Goal: Transaction & Acquisition: Obtain resource

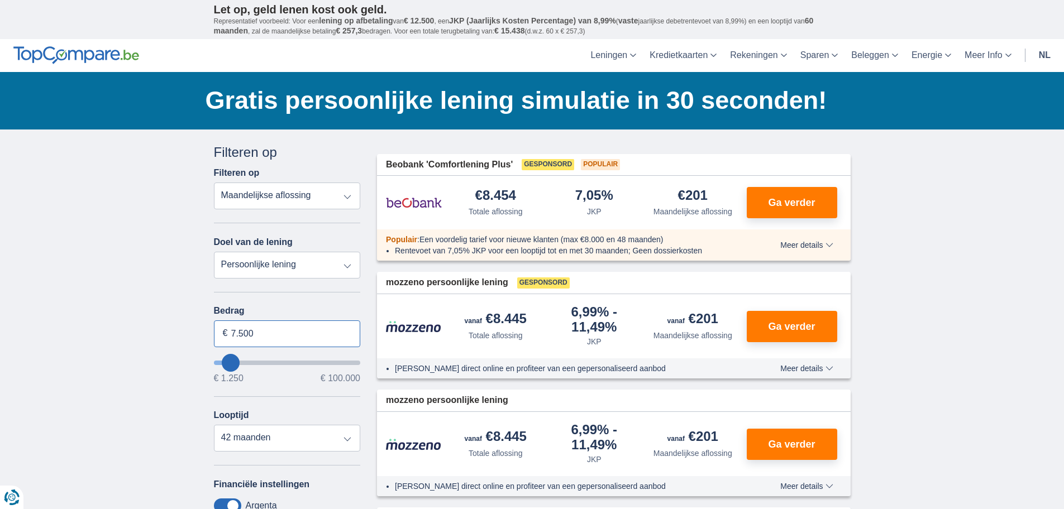
click at [283, 332] on input "7.500" at bounding box center [287, 334] width 147 height 27
type input "7"
type input "4.000"
click at [349, 197] on select "Totale aflossing JKP Maandelijkse aflossing" at bounding box center [287, 196] width 147 height 27
type input "4250"
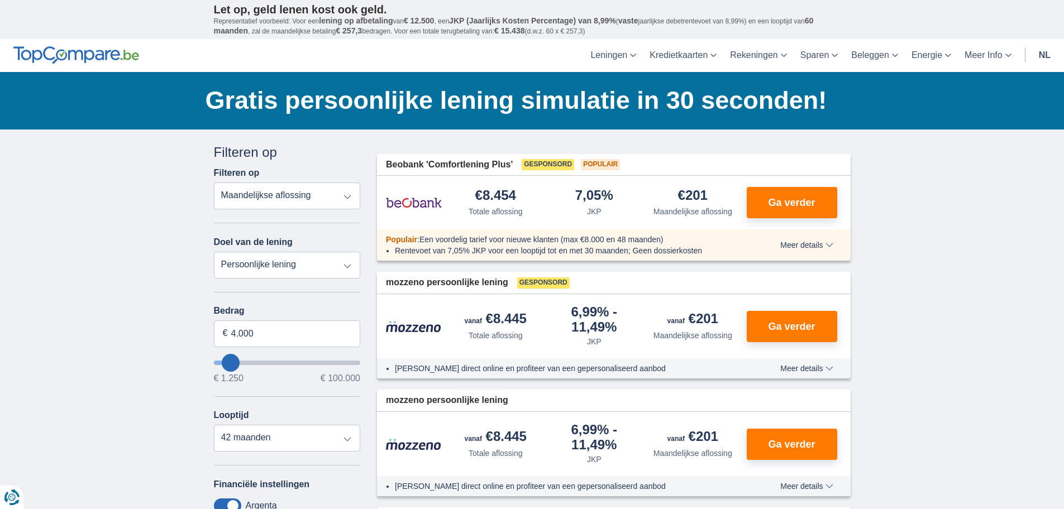
select select "36"
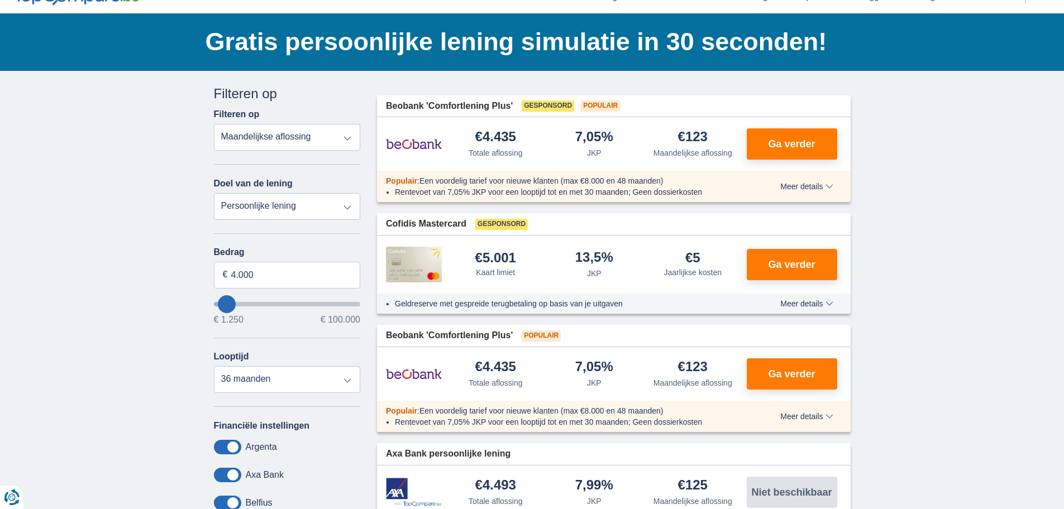
scroll to position [56, 0]
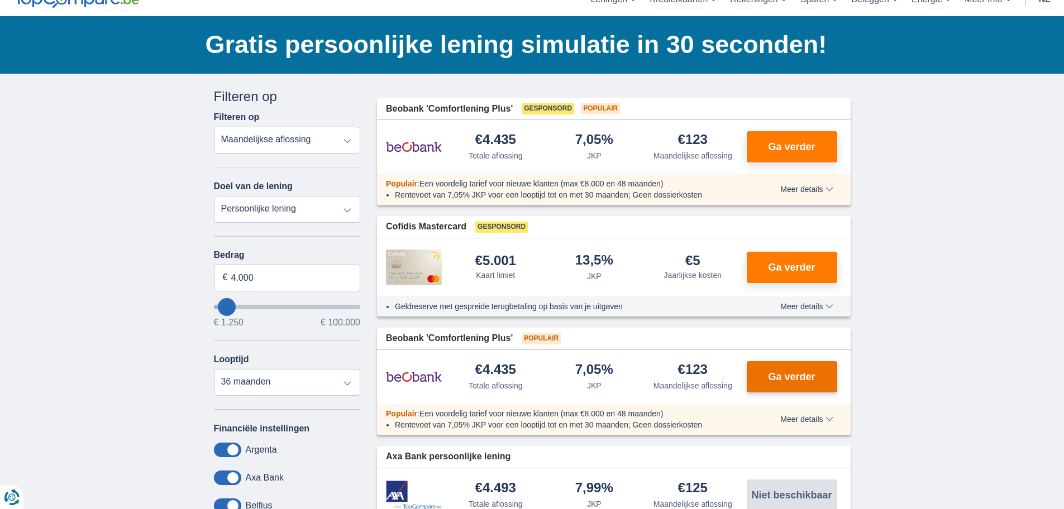
click at [771, 377] on span "Ga verder" at bounding box center [791, 377] width 47 height 10
click at [257, 277] on input "4.000" at bounding box center [287, 278] width 147 height 27
type input "4"
type input "5.000"
type input "5250"
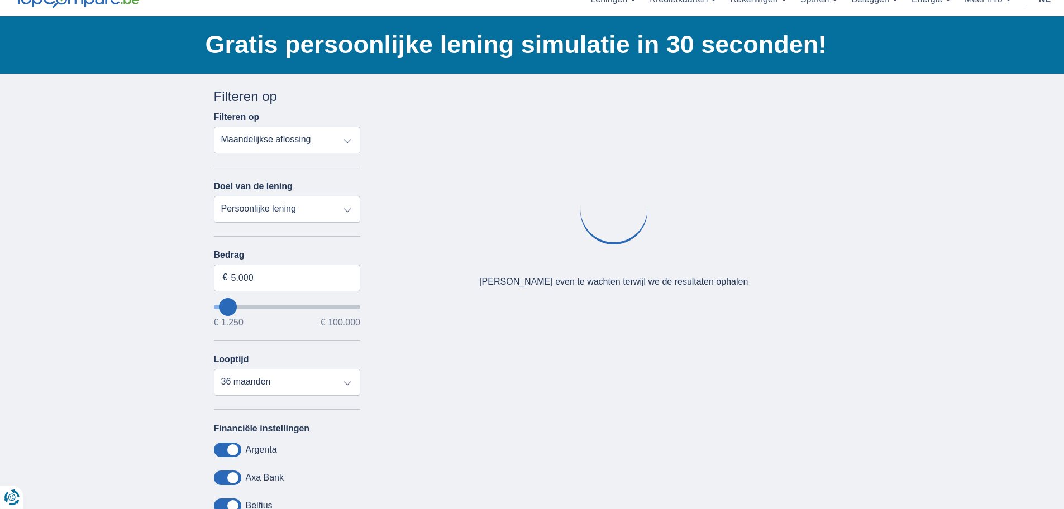
click at [346, 146] on select "Totale aflossing JKP Maandelijkse aflossing" at bounding box center [287, 140] width 147 height 27
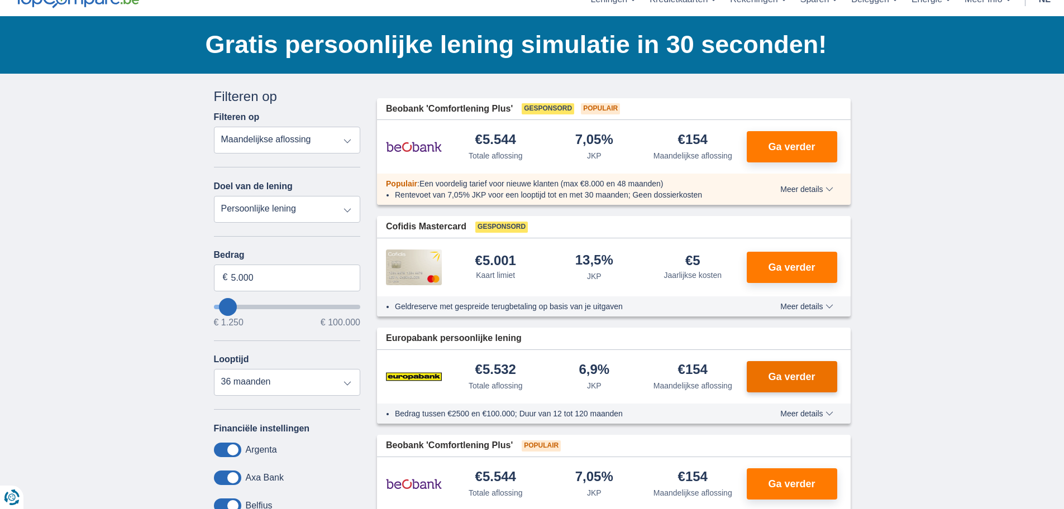
click at [788, 382] on span "Ga verder" at bounding box center [791, 377] width 47 height 10
